Goal: Task Accomplishment & Management: Use online tool/utility

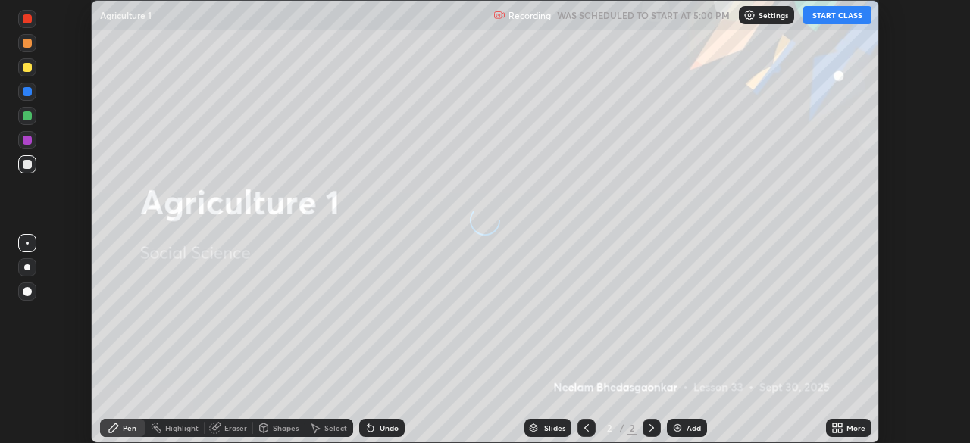
scroll to position [443, 970]
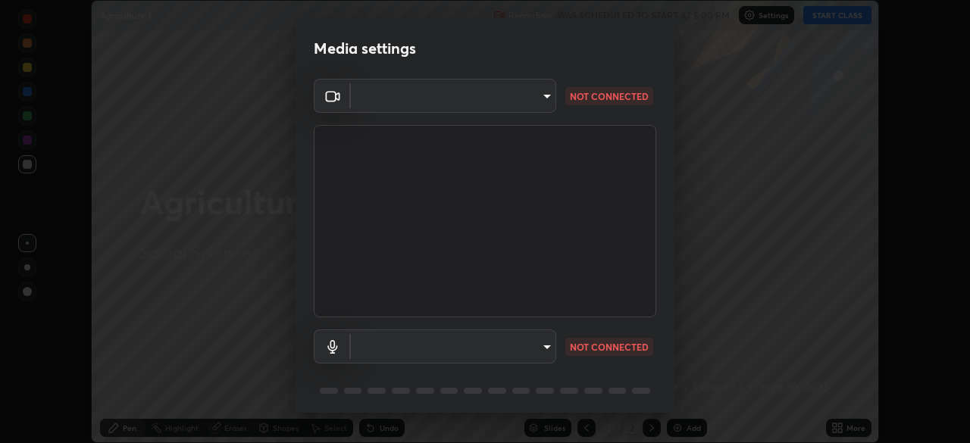
type input "c6d9f4fad3682c18dafb571cd2331b3ecaaf554884ec2734a231d331960bfaec"
type input "08d2579e0e28a31325e46f1a0935fd135ddd04ca2428966b5fd78fa4b1a724ef"
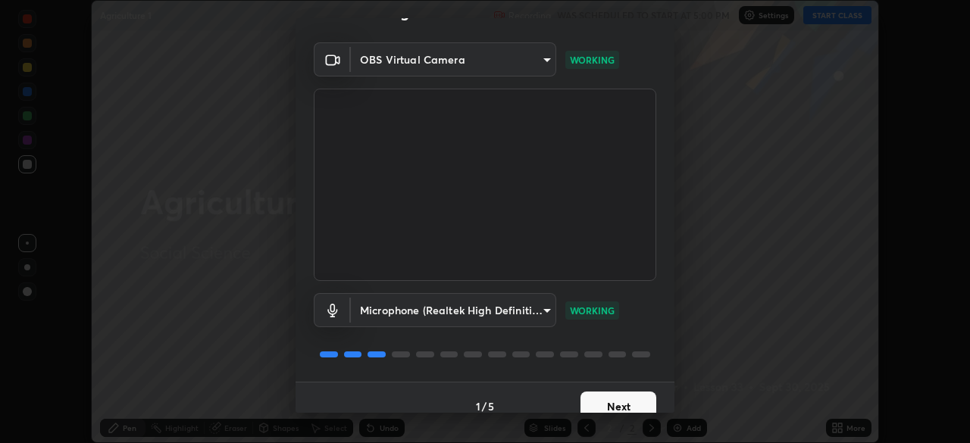
scroll to position [54, 0]
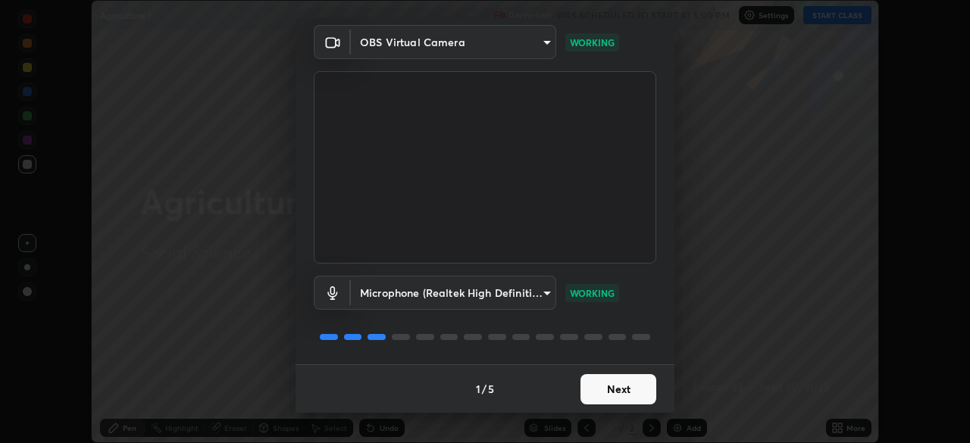
click at [625, 388] on button "Next" at bounding box center [619, 389] width 76 height 30
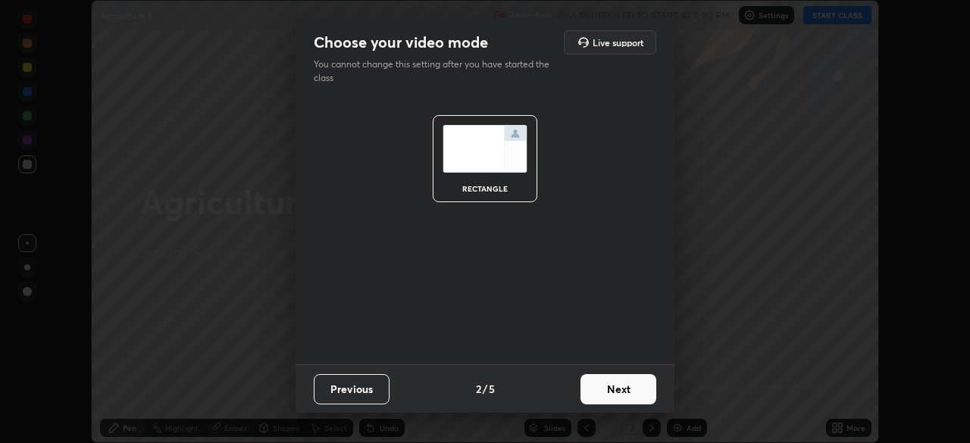
scroll to position [0, 0]
click at [619, 390] on button "Next" at bounding box center [619, 389] width 76 height 30
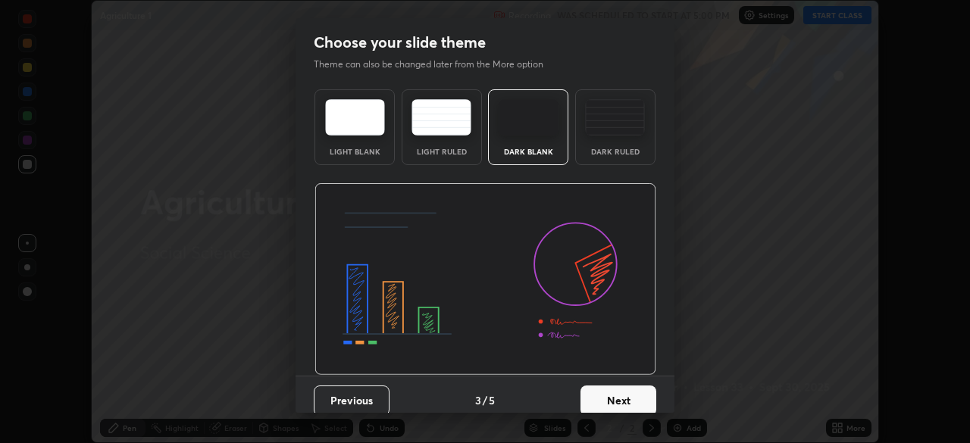
scroll to position [11, 0]
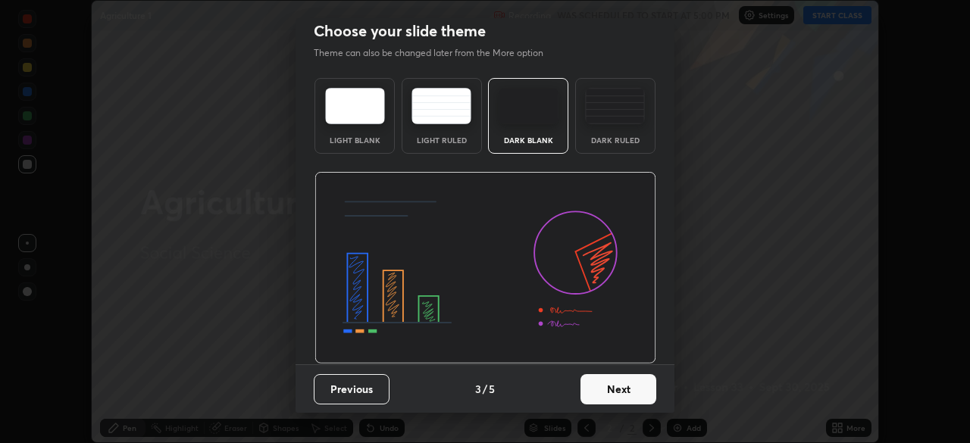
click at [603, 398] on button "Next" at bounding box center [619, 389] width 76 height 30
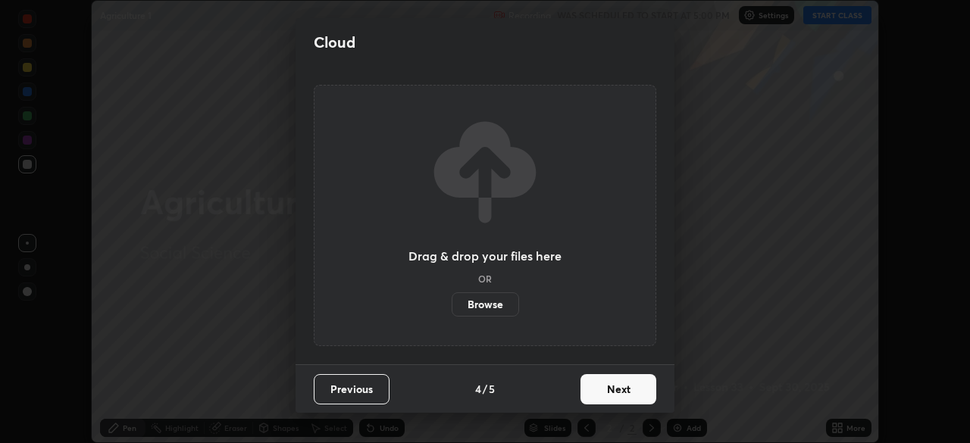
scroll to position [0, 0]
click at [504, 305] on label "Browse" at bounding box center [485, 305] width 67 height 24
click at [452, 305] on input "Browse" at bounding box center [452, 305] width 0 height 24
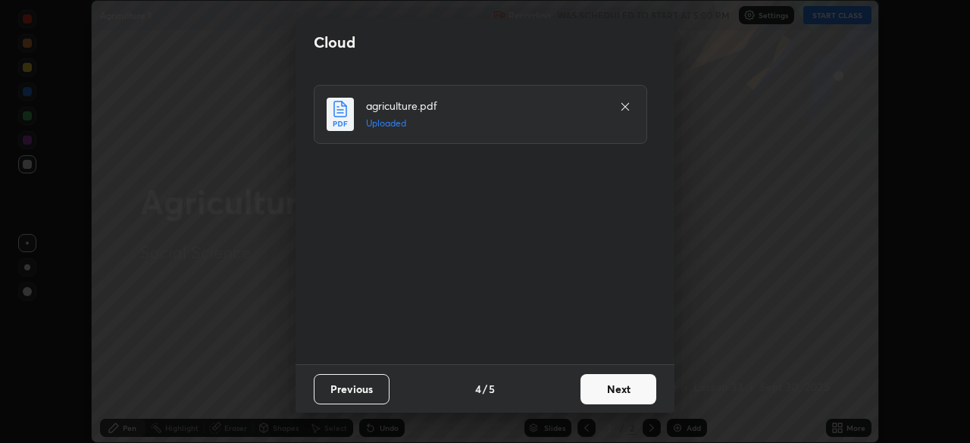
click at [619, 401] on button "Next" at bounding box center [619, 389] width 76 height 30
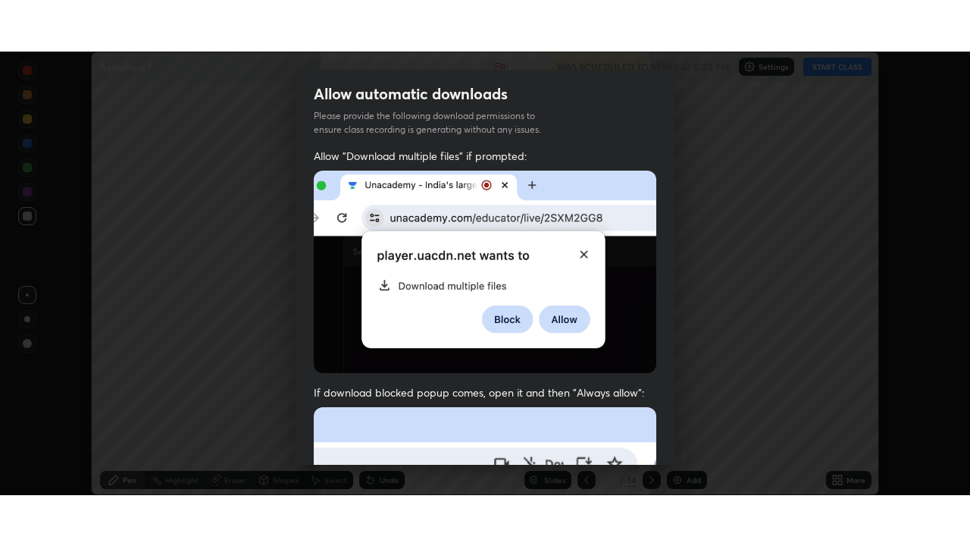
scroll to position [363, 0]
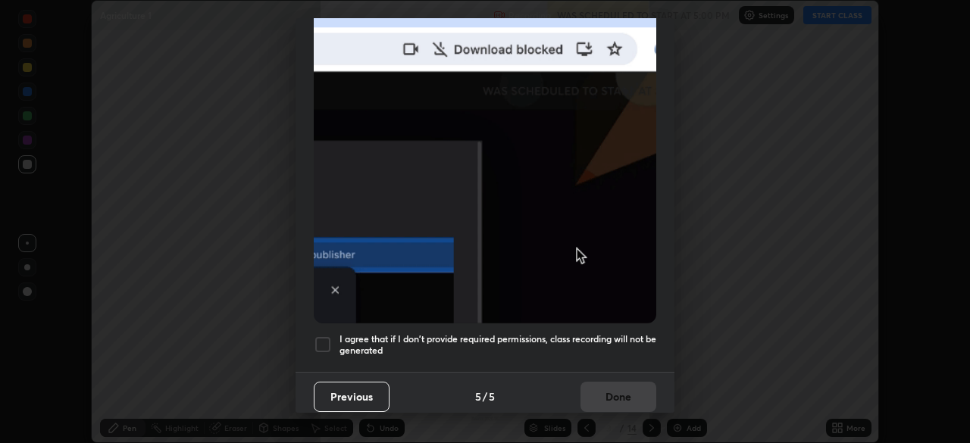
click at [324, 339] on div at bounding box center [323, 345] width 18 height 18
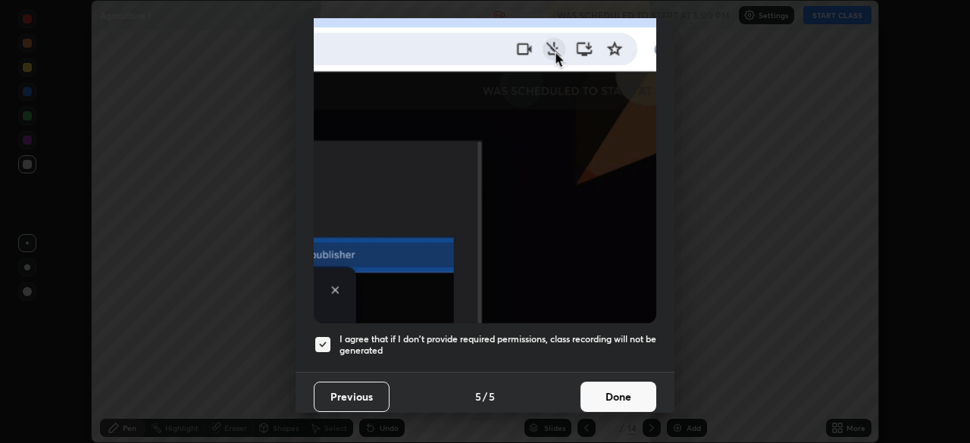
click at [606, 389] on button "Done" at bounding box center [619, 397] width 76 height 30
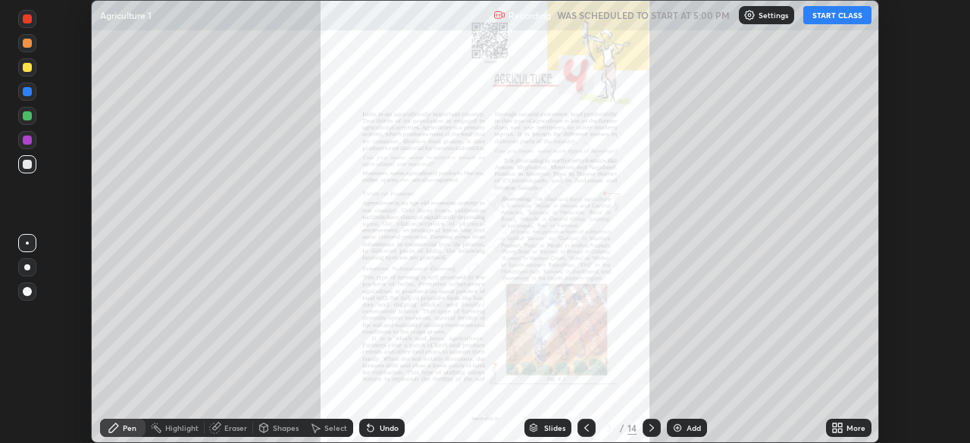
click at [830, 24] on button "START CLASS" at bounding box center [838, 15] width 68 height 18
click at [852, 427] on div "More" at bounding box center [856, 429] width 19 height 8
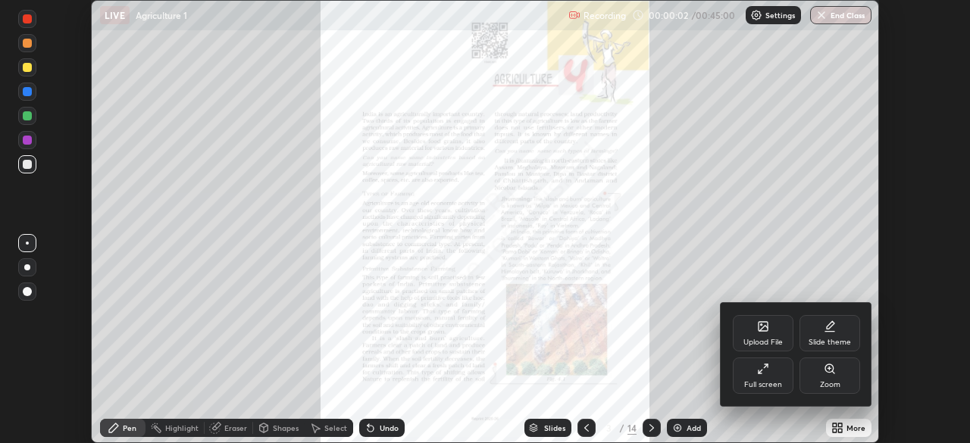
click at [772, 378] on div "Full screen" at bounding box center [763, 376] width 61 height 36
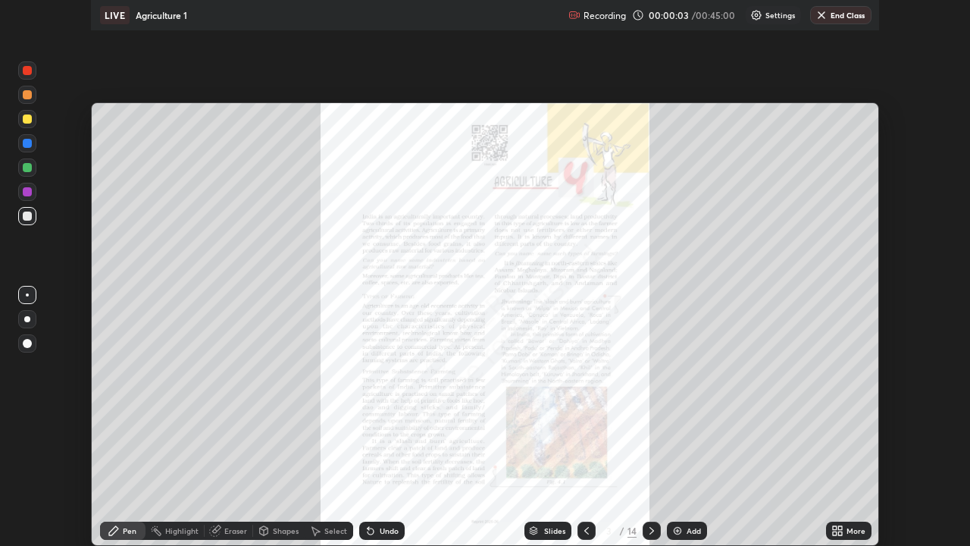
scroll to position [546, 970]
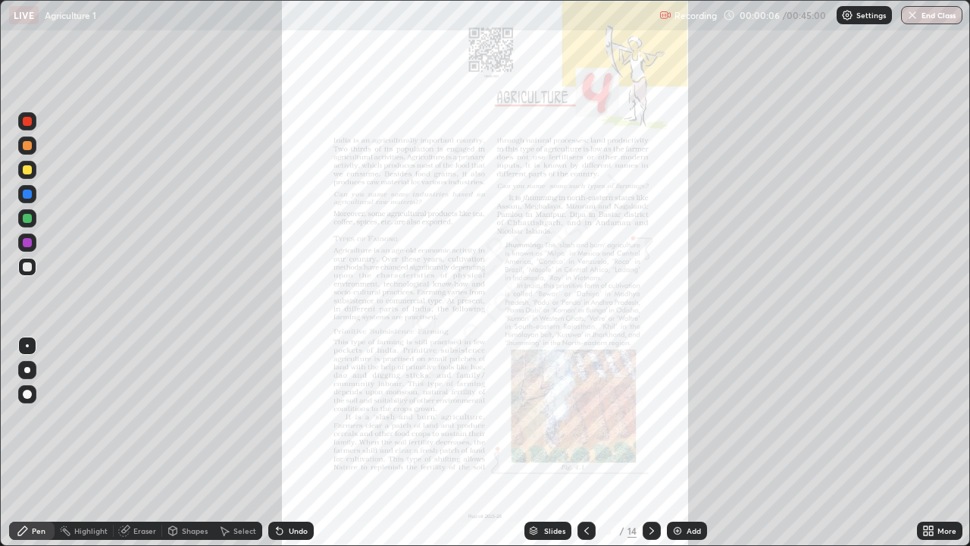
click at [657, 443] on div at bounding box center [652, 531] width 18 height 18
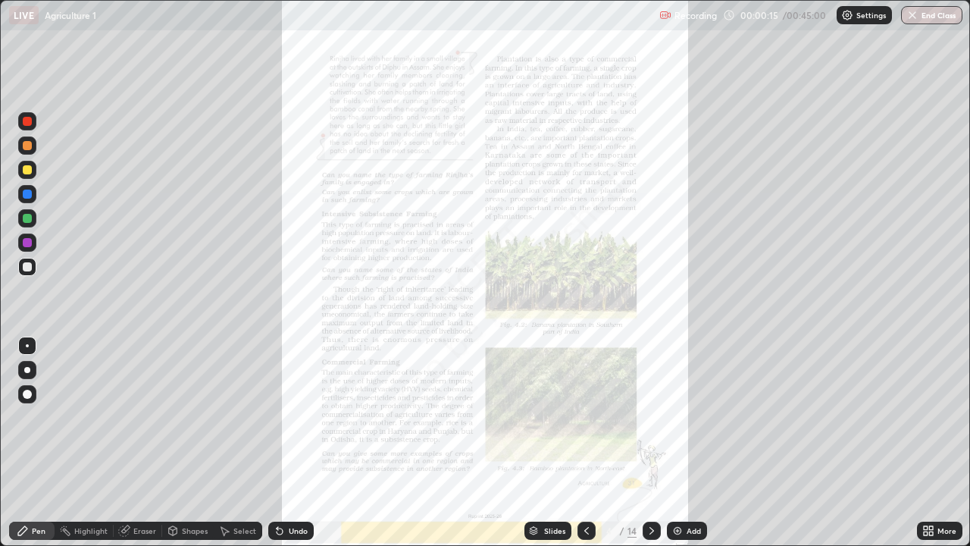
click at [653, 443] on icon at bounding box center [652, 531] width 12 height 12
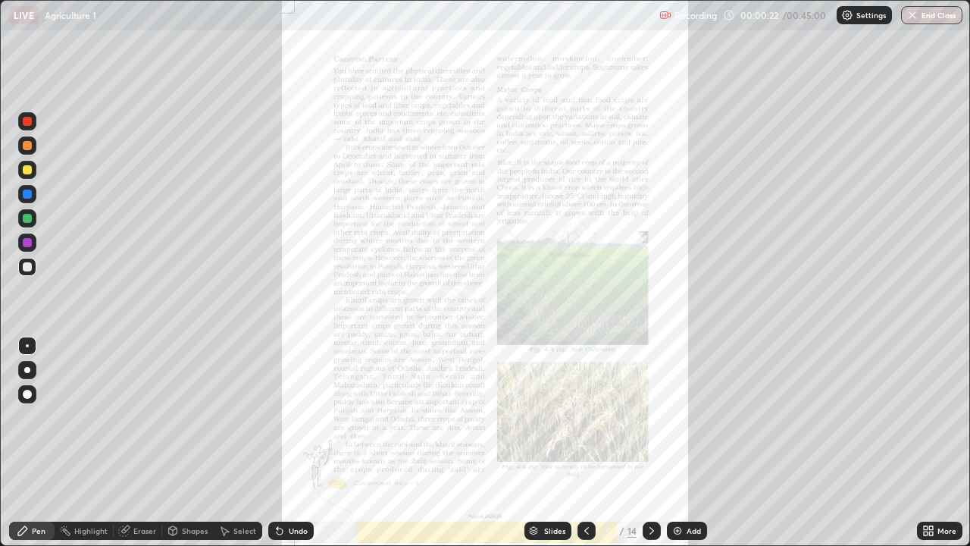
click at [650, 443] on icon at bounding box center [652, 531] width 5 height 8
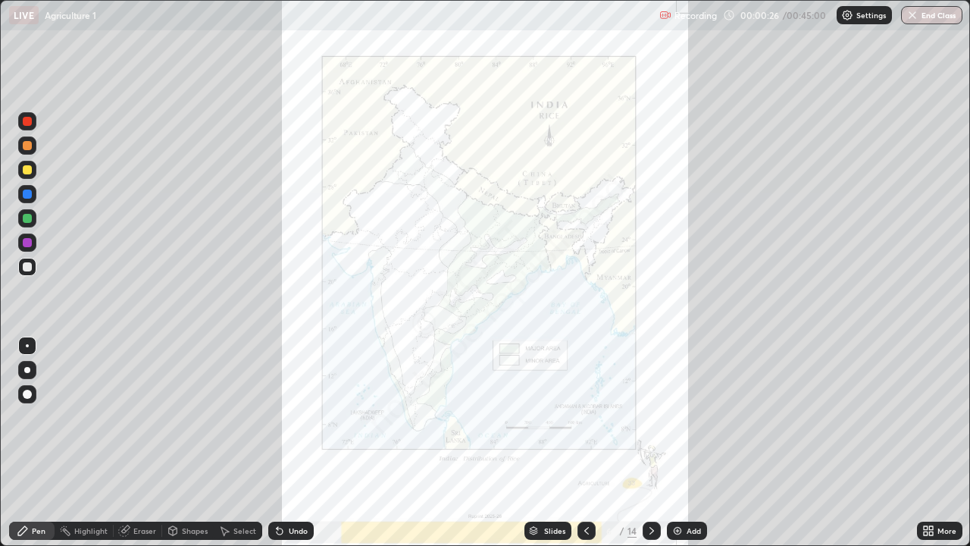
click at [650, 443] on icon at bounding box center [652, 531] width 5 height 8
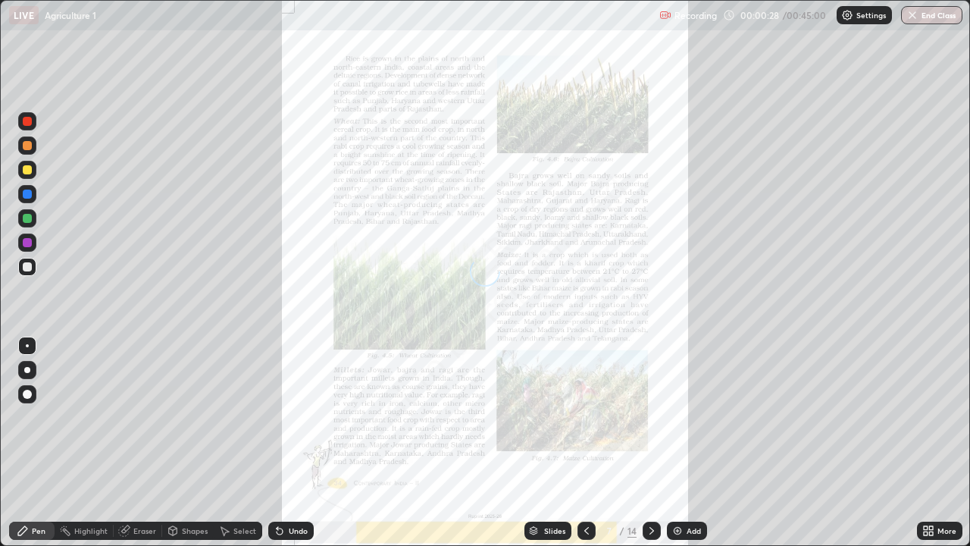
click at [588, 443] on icon at bounding box center [587, 531] width 12 height 12
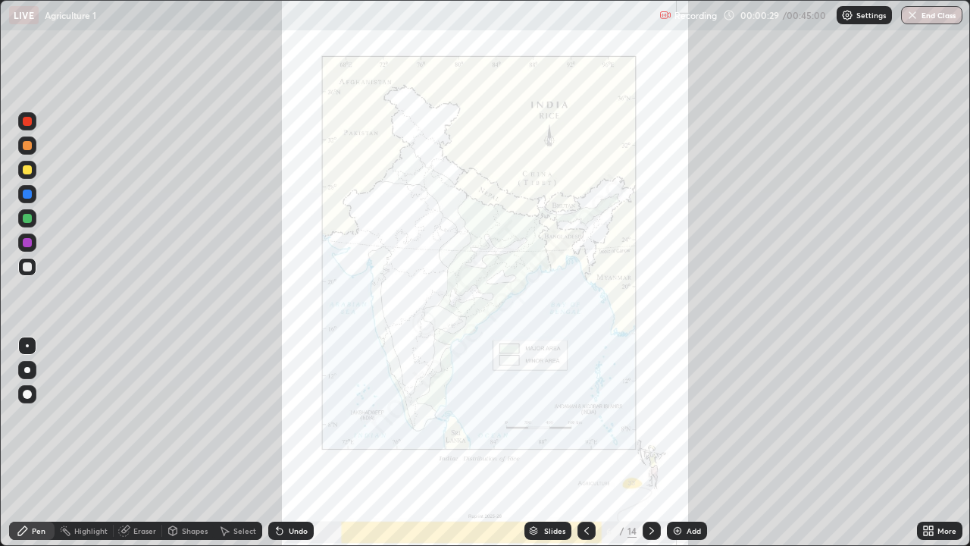
click at [585, 443] on icon at bounding box center [587, 531] width 12 height 12
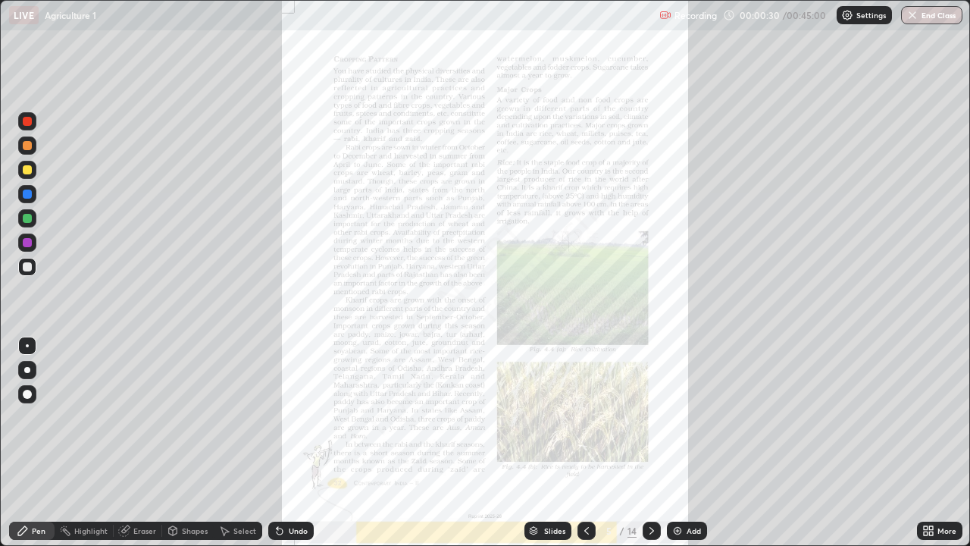
click at [936, 443] on div "More" at bounding box center [939, 531] width 45 height 18
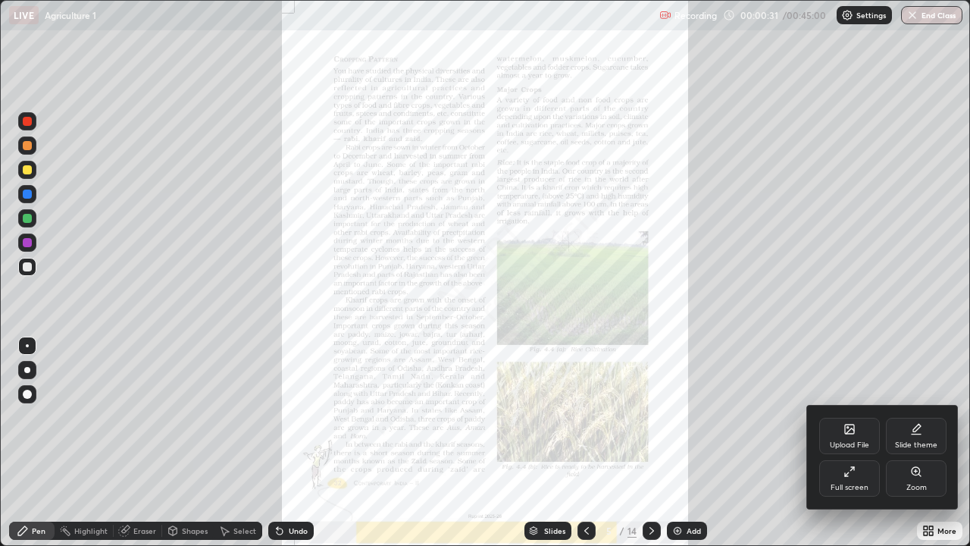
click at [926, 443] on div "Zoom" at bounding box center [916, 478] width 61 height 36
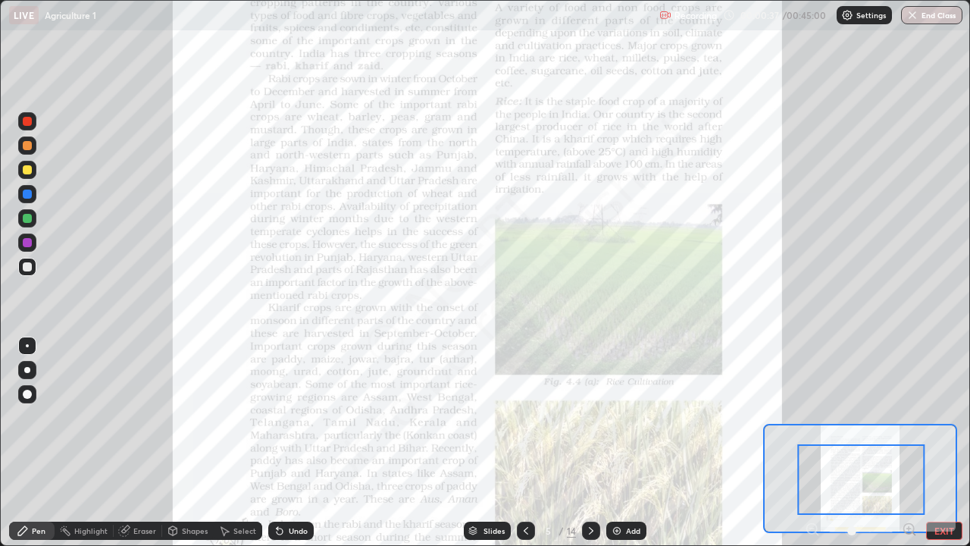
click at [307, 443] on div "Undo" at bounding box center [290, 531] width 45 height 18
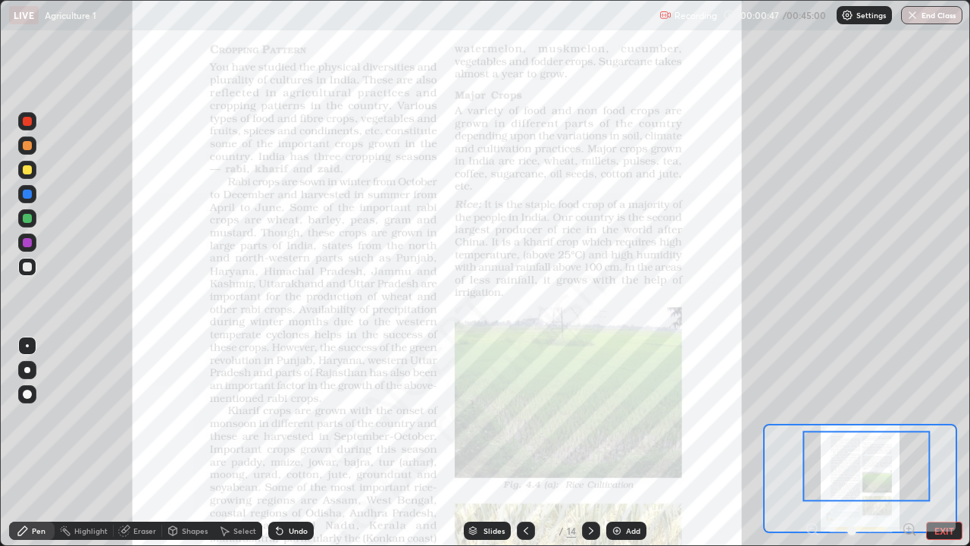
click at [904, 443] on div at bounding box center [867, 466] width 127 height 71
